Goal: Navigation & Orientation: Find specific page/section

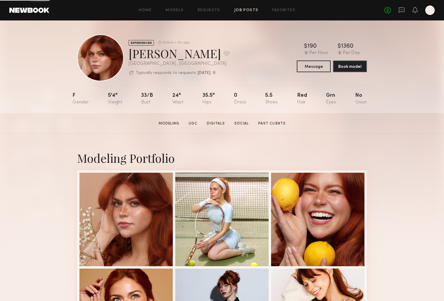
click at [253, 12] on link "Job Posts" at bounding box center [246, 10] width 24 height 4
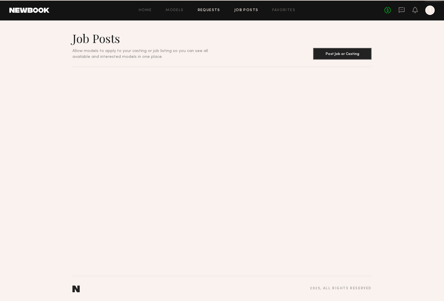
click at [217, 10] on link "Requests" at bounding box center [209, 10] width 22 height 4
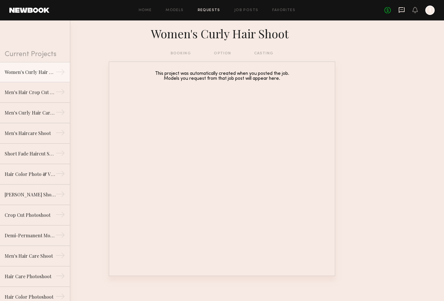
click at [401, 11] on icon at bounding box center [401, 10] width 6 height 6
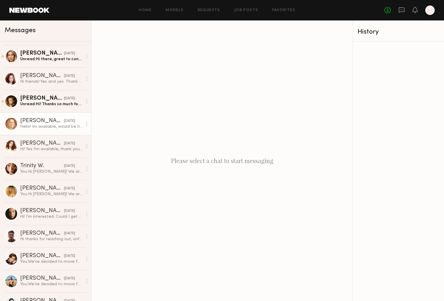
scroll to position [3, 0]
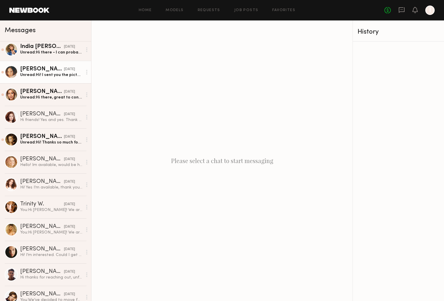
click at [64, 70] on div "08/21/2025" at bounding box center [69, 70] width 11 height 6
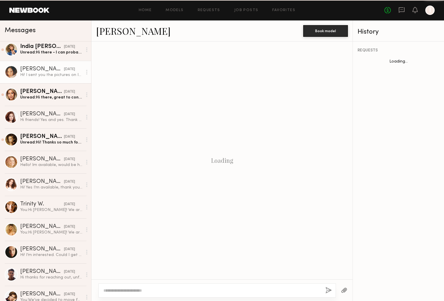
scroll to position [279, 0]
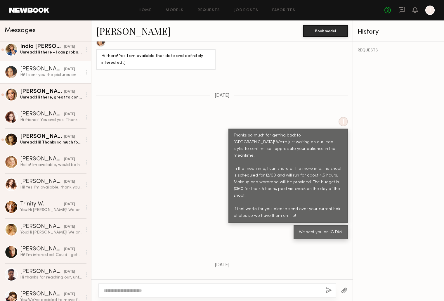
click at [119, 31] on link "Ashley B." at bounding box center [133, 31] width 74 height 13
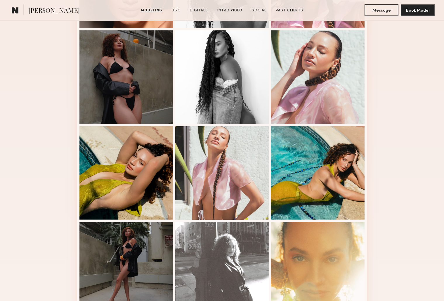
scroll to position [221, 0]
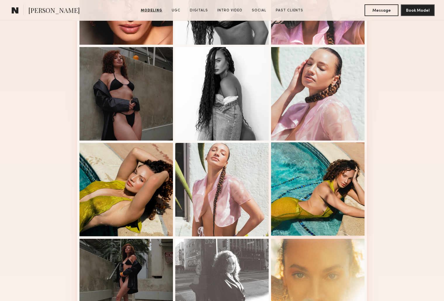
click at [342, 191] on div at bounding box center [317, 188] width 93 height 93
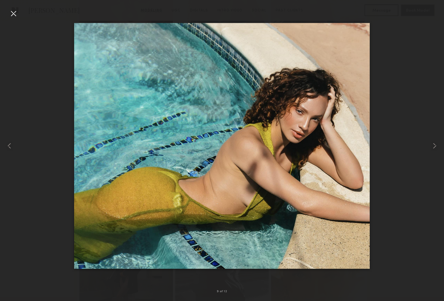
click at [17, 12] on div at bounding box center [13, 13] width 9 height 9
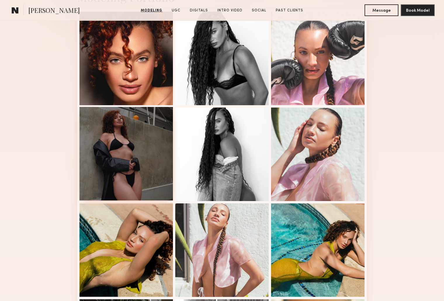
scroll to position [114, 0]
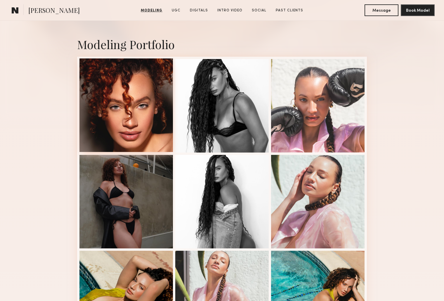
click at [133, 90] on div at bounding box center [125, 104] width 93 height 93
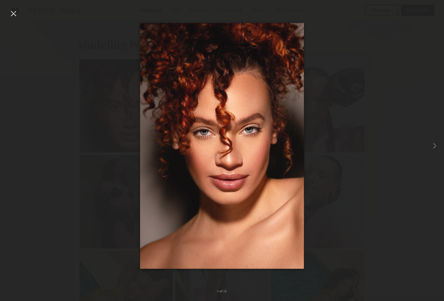
click at [13, 11] on div at bounding box center [13, 13] width 9 height 9
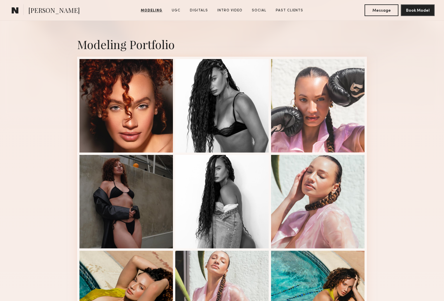
click at [66, 29] on div "Modeling Portfolio View More" at bounding box center [222, 247] width 444 height 454
